Goal: Task Accomplishment & Management: Use online tool/utility

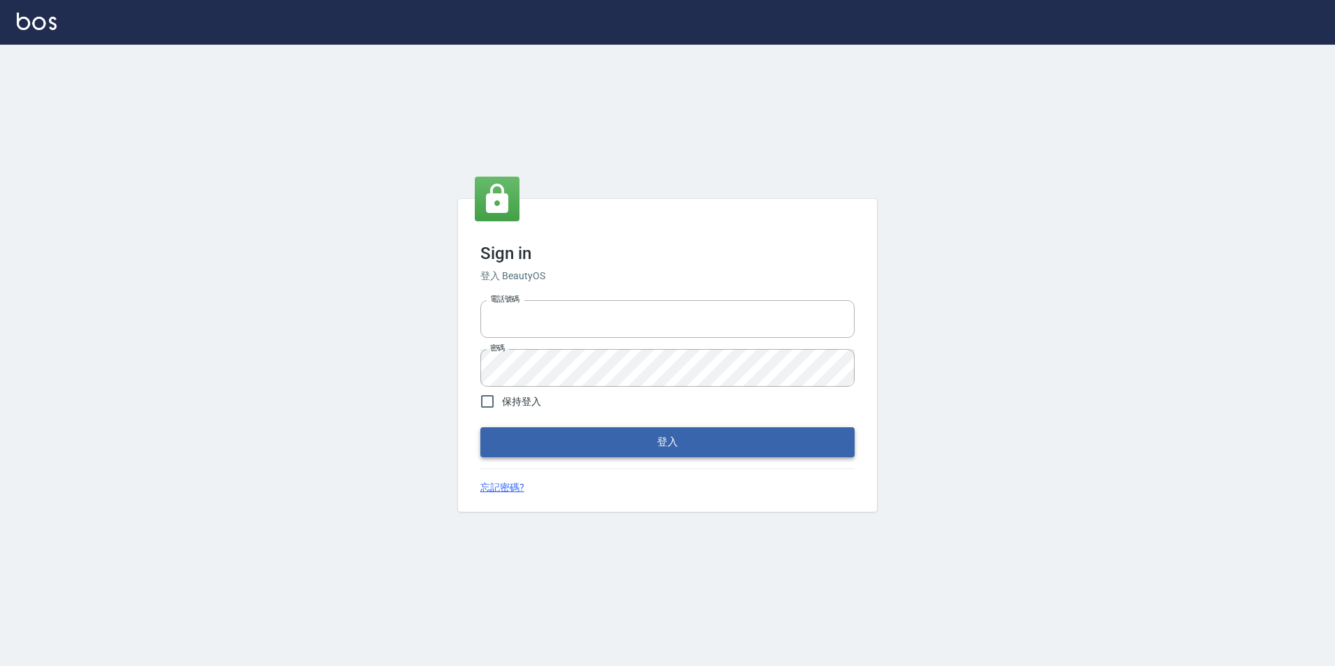
type input "0422269797"
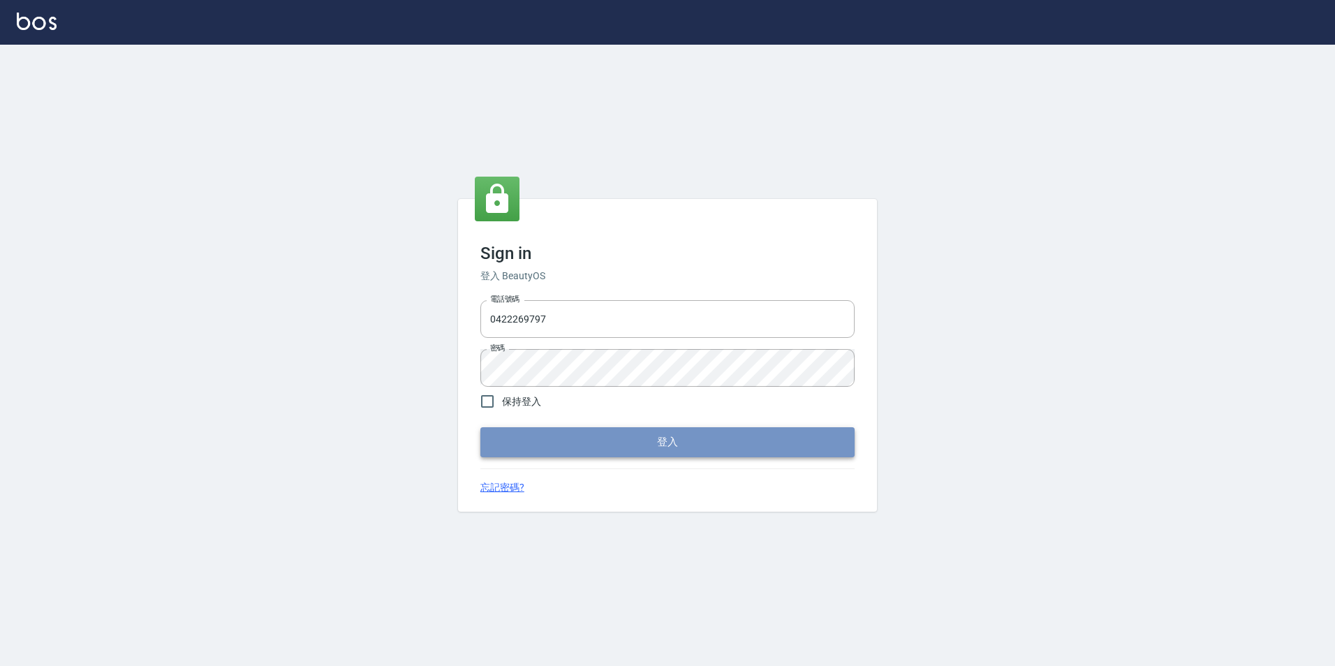
click at [651, 434] on button "登入" at bounding box center [667, 441] width 374 height 29
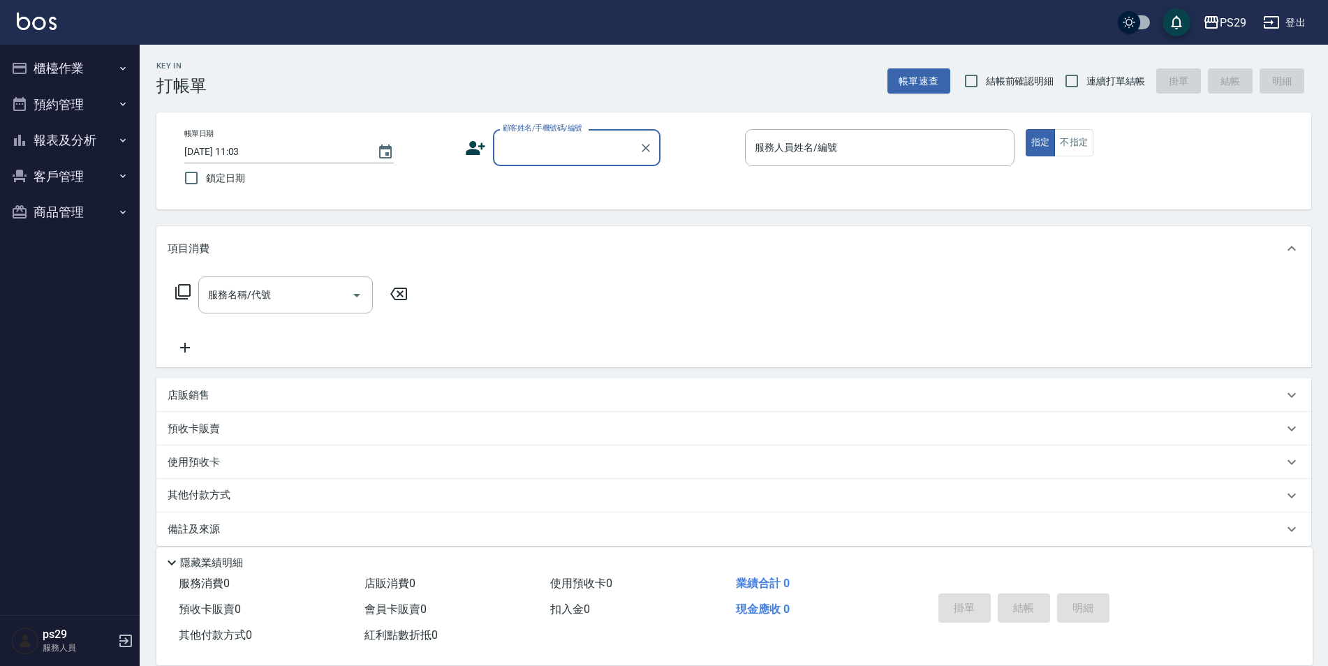
click at [51, 28] on img at bounding box center [37, 21] width 40 height 17
